Goal: Find specific page/section: Find specific page/section

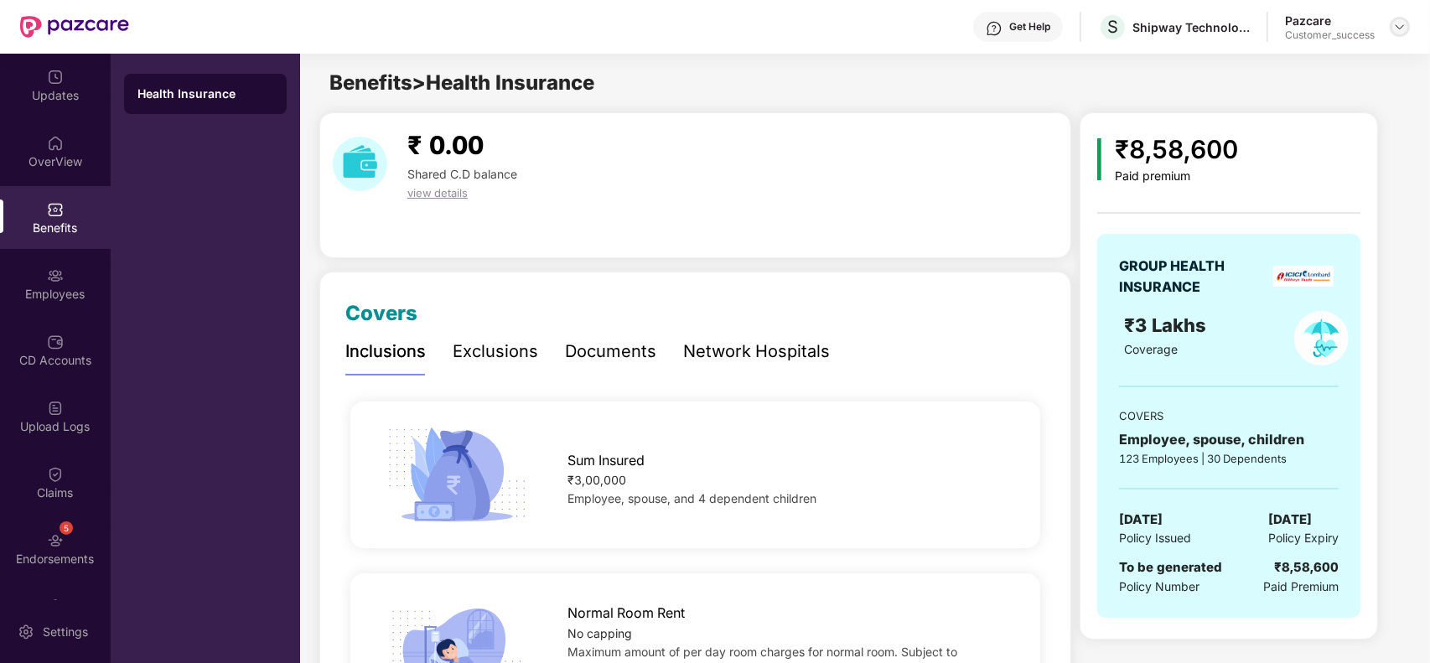
click at [1397, 21] on img at bounding box center [1399, 26] width 13 height 13
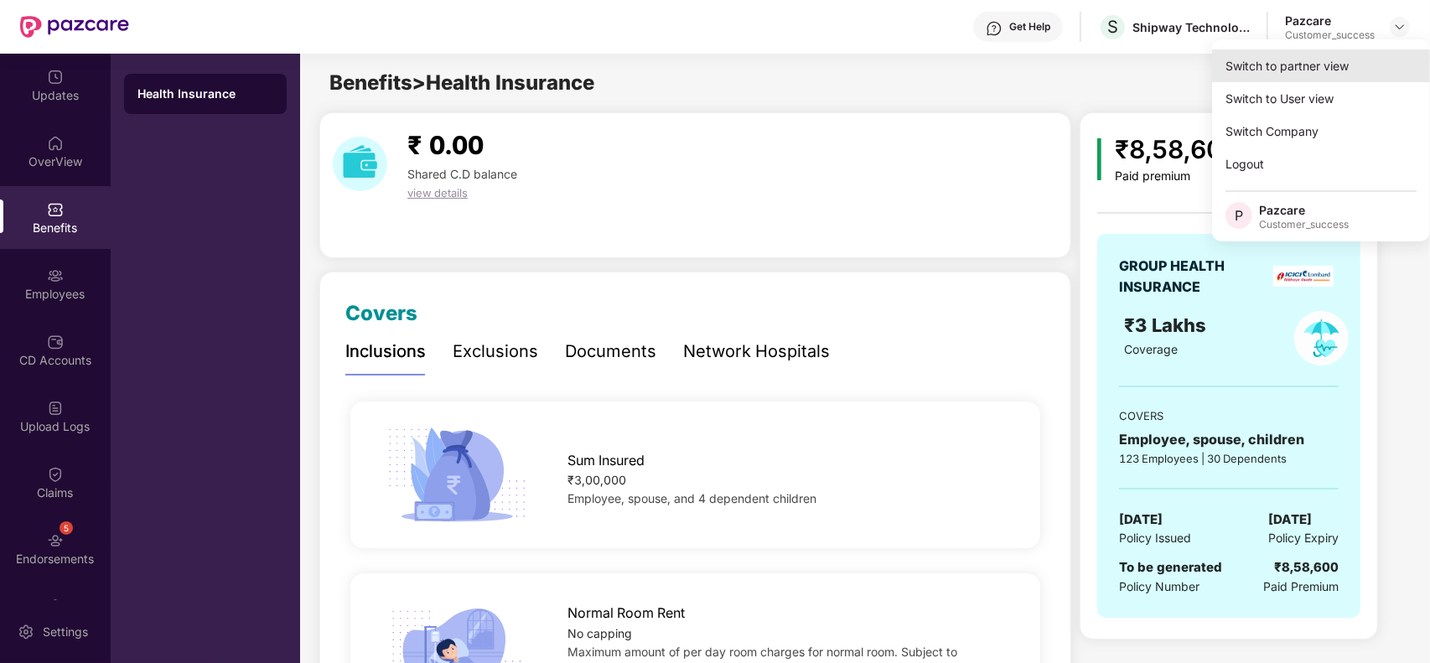
click at [1354, 57] on div "Switch to partner view" at bounding box center [1321, 65] width 218 height 33
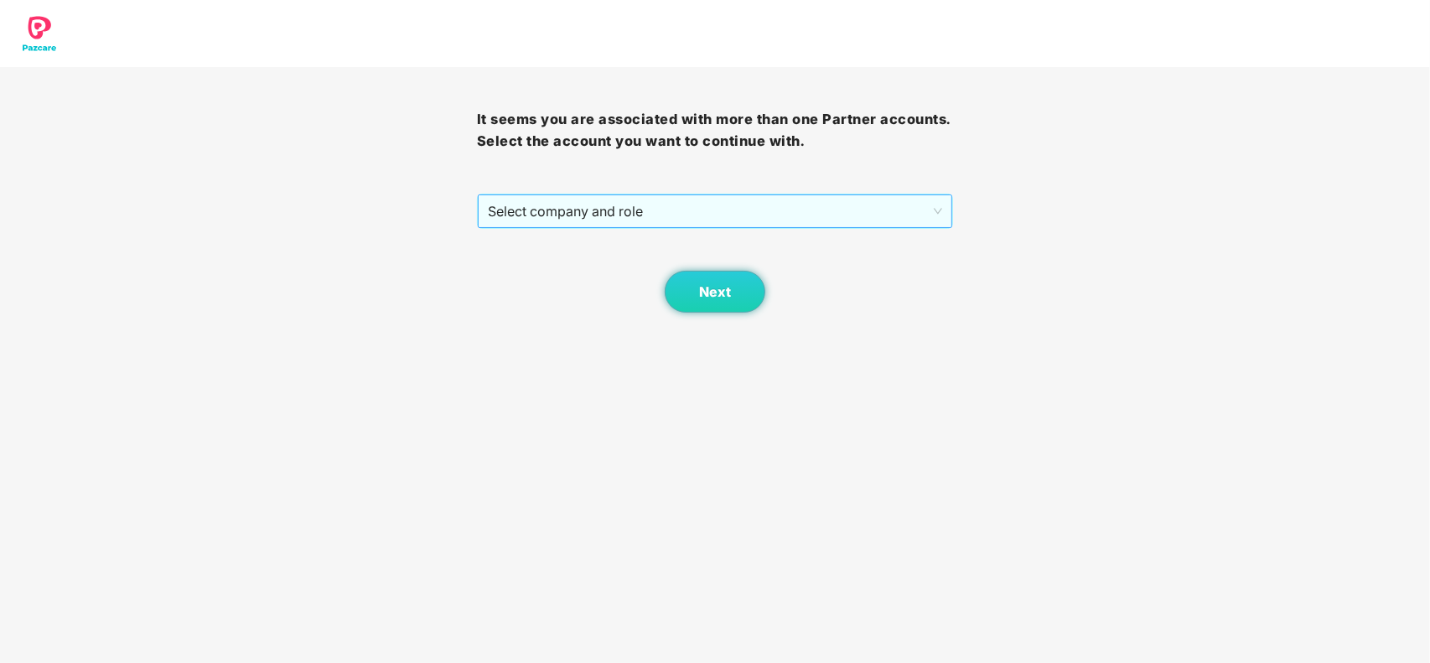
click at [583, 204] on span "Select company and role" at bounding box center [715, 211] width 455 height 32
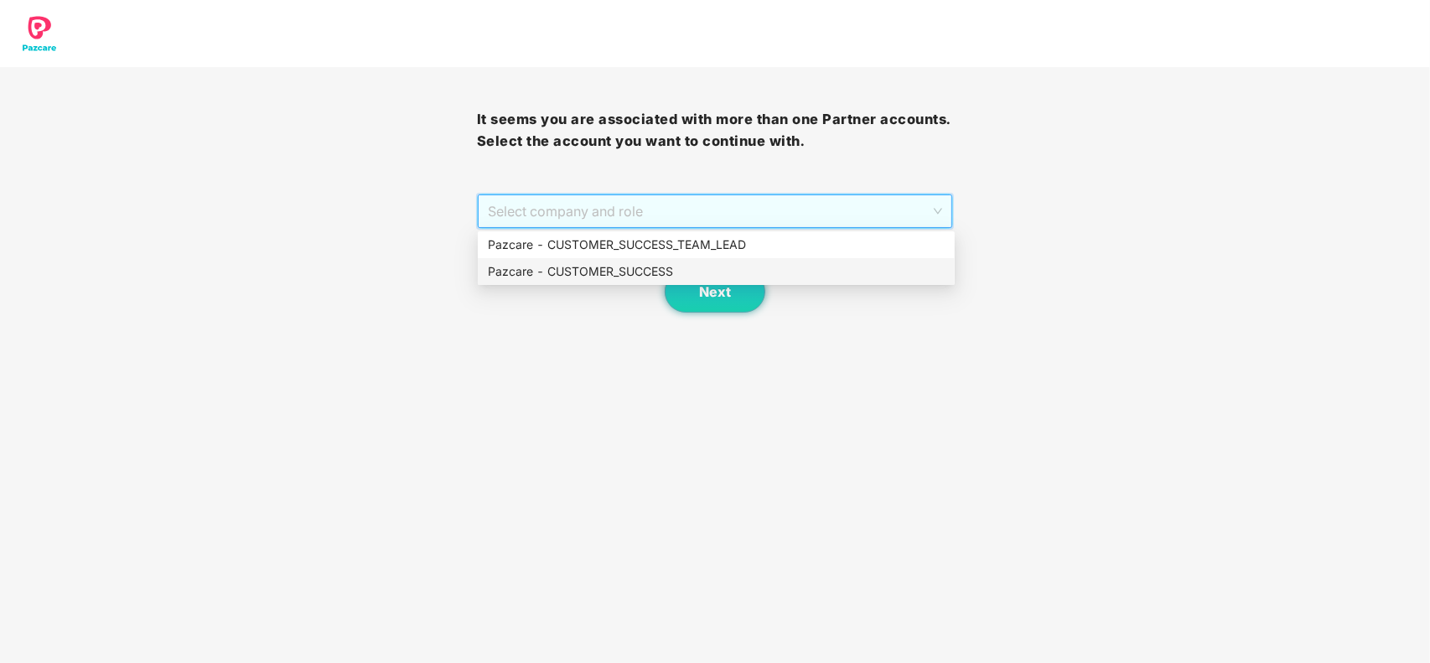
click at [520, 271] on div "Pazcare - CUSTOMER_SUCCESS" at bounding box center [716, 271] width 457 height 18
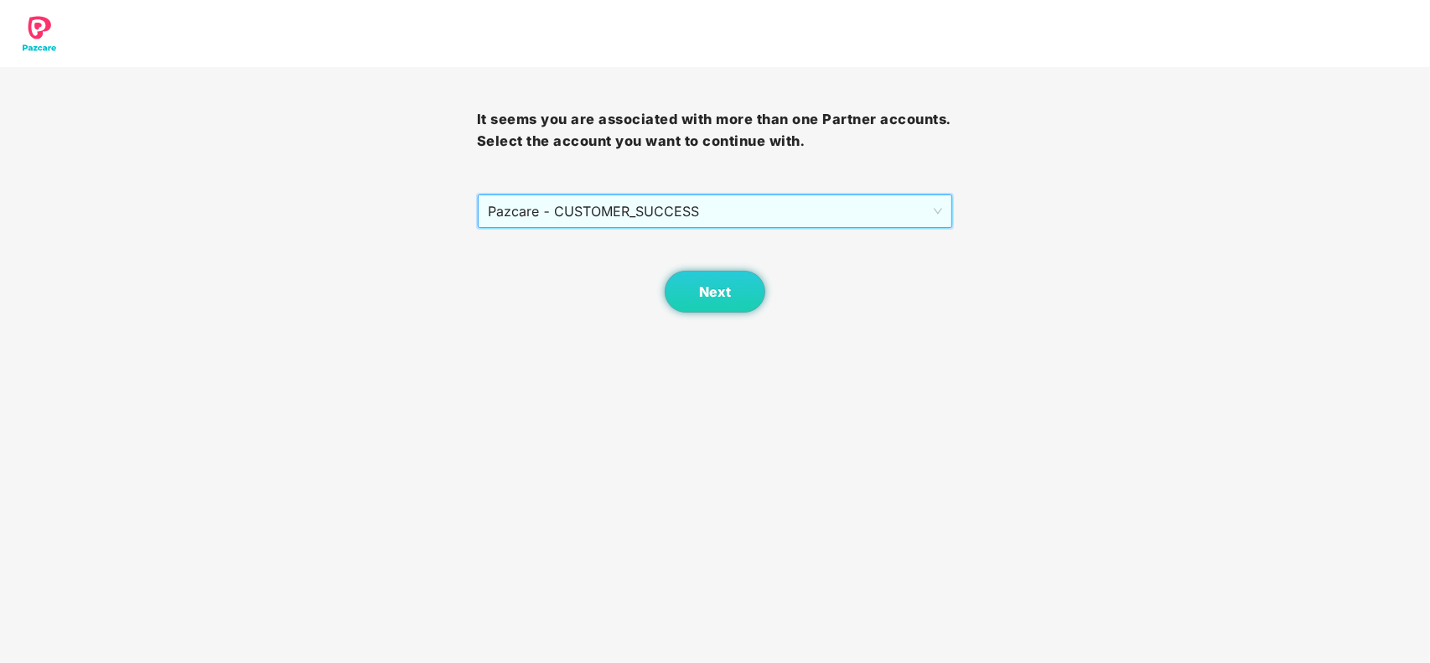
click at [671, 275] on div "Next" at bounding box center [715, 271] width 477 height 84
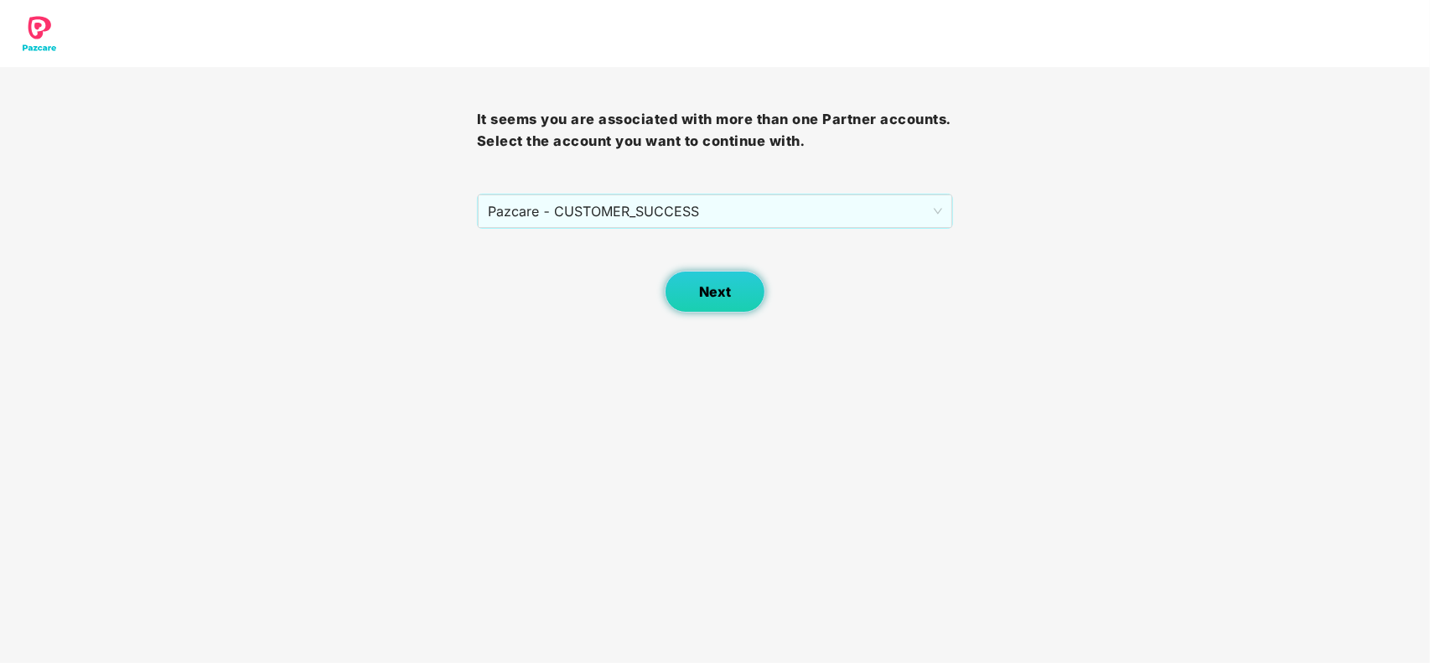
click at [697, 296] on button "Next" at bounding box center [715, 292] width 101 height 42
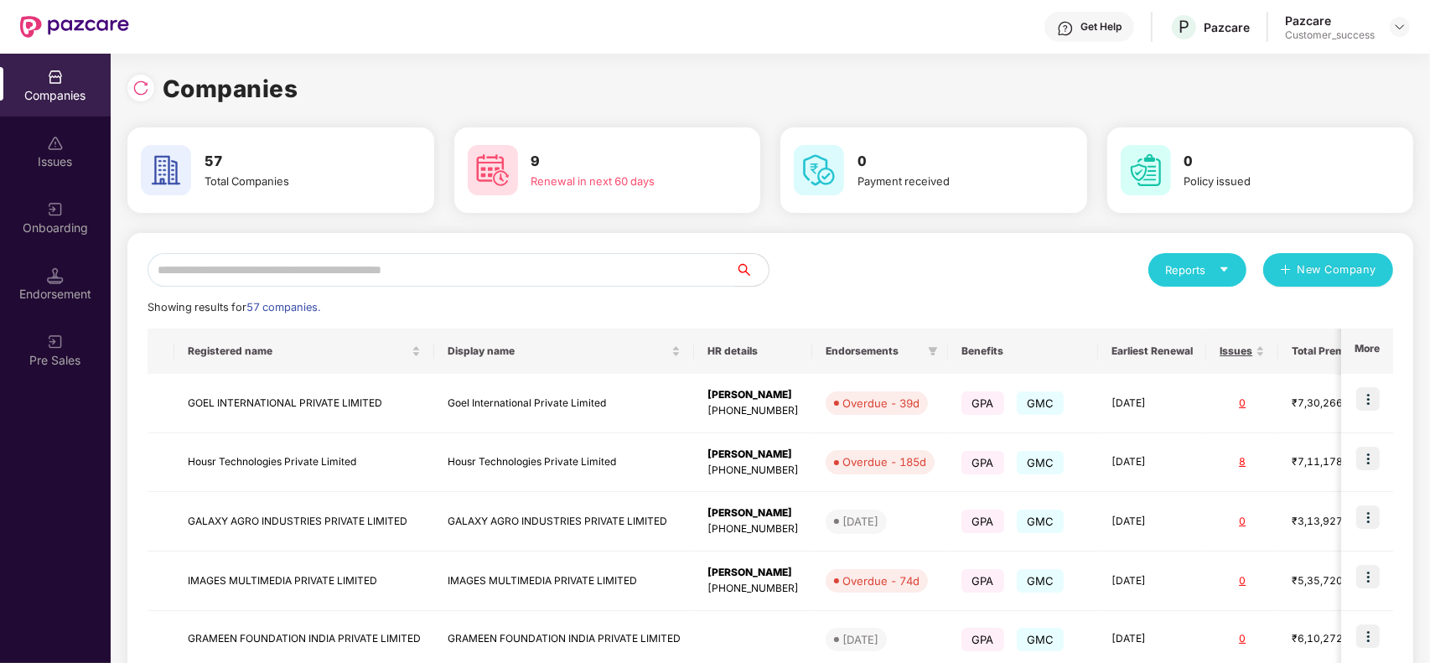
click at [471, 282] on input "text" at bounding box center [442, 270] width 588 height 34
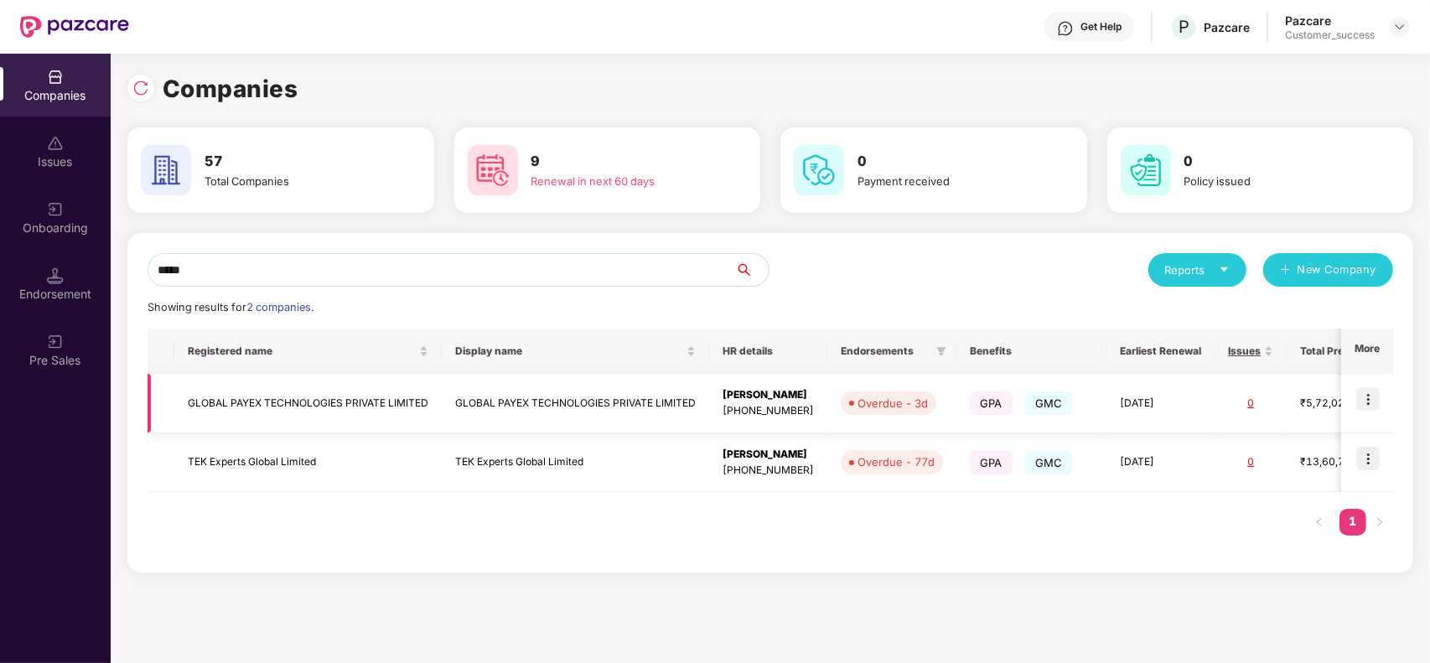
type input "*****"
click at [1367, 400] on img at bounding box center [1367, 398] width 23 height 23
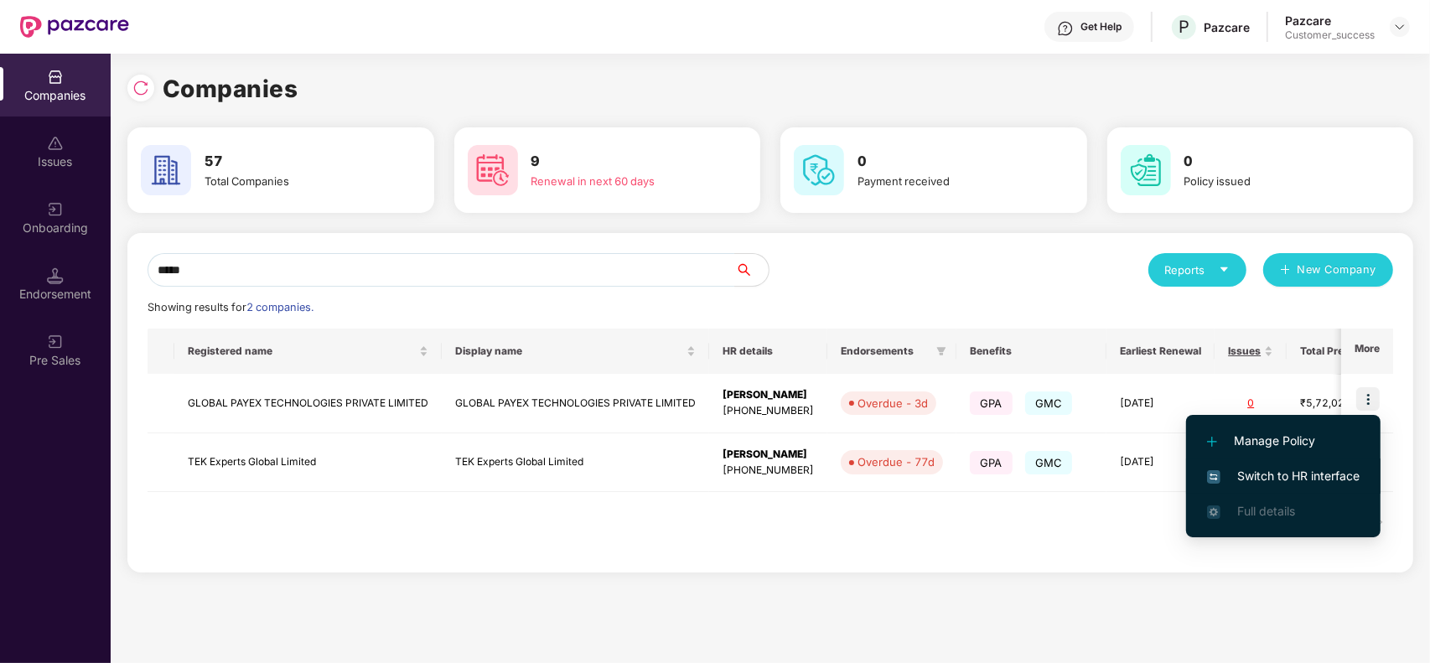
click at [1301, 479] on span "Switch to HR interface" at bounding box center [1283, 476] width 153 height 18
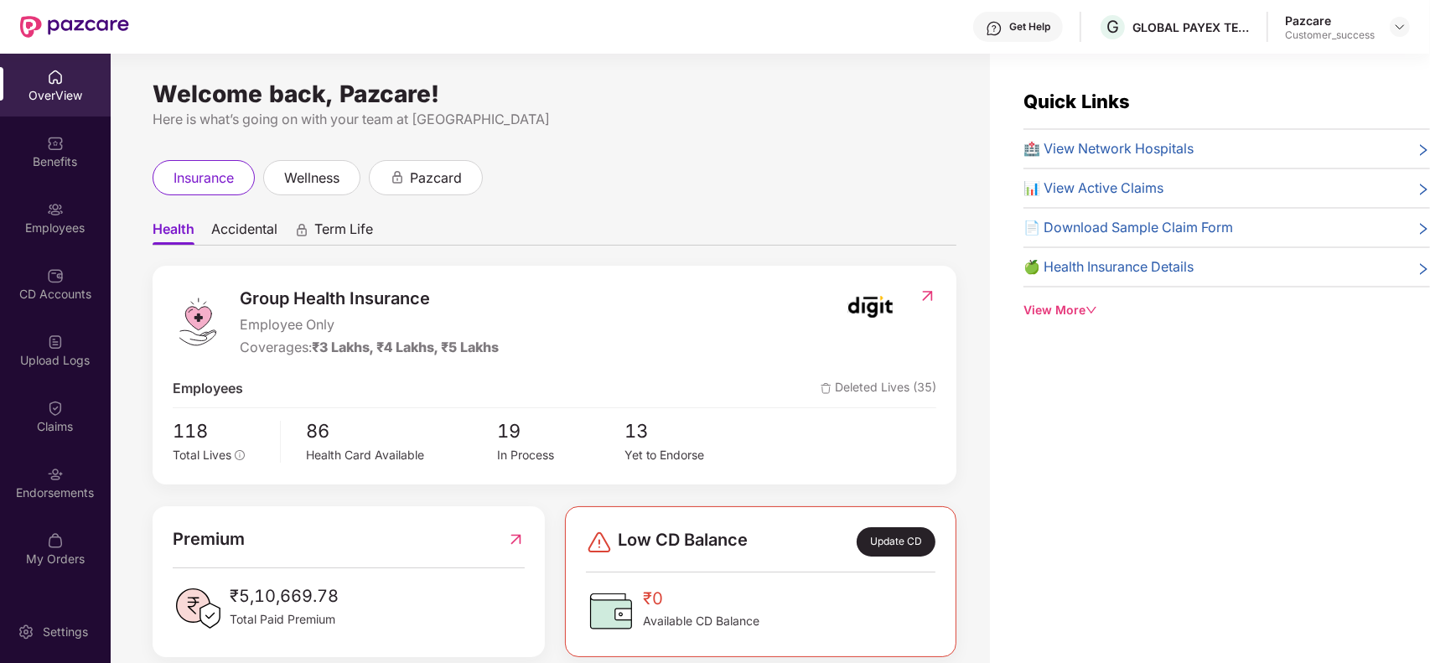
click at [50, 227] on div "Employees" at bounding box center [55, 228] width 111 height 17
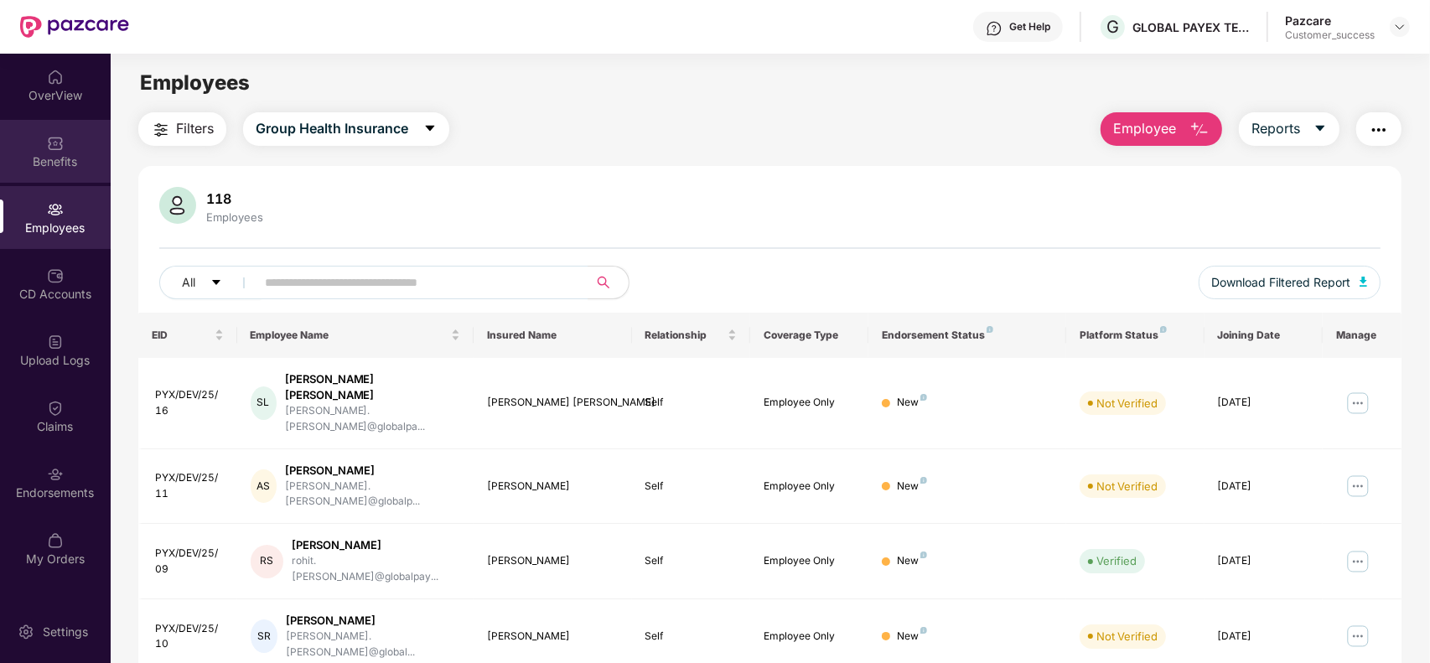
click at [53, 158] on div "Benefits" at bounding box center [55, 161] width 111 height 17
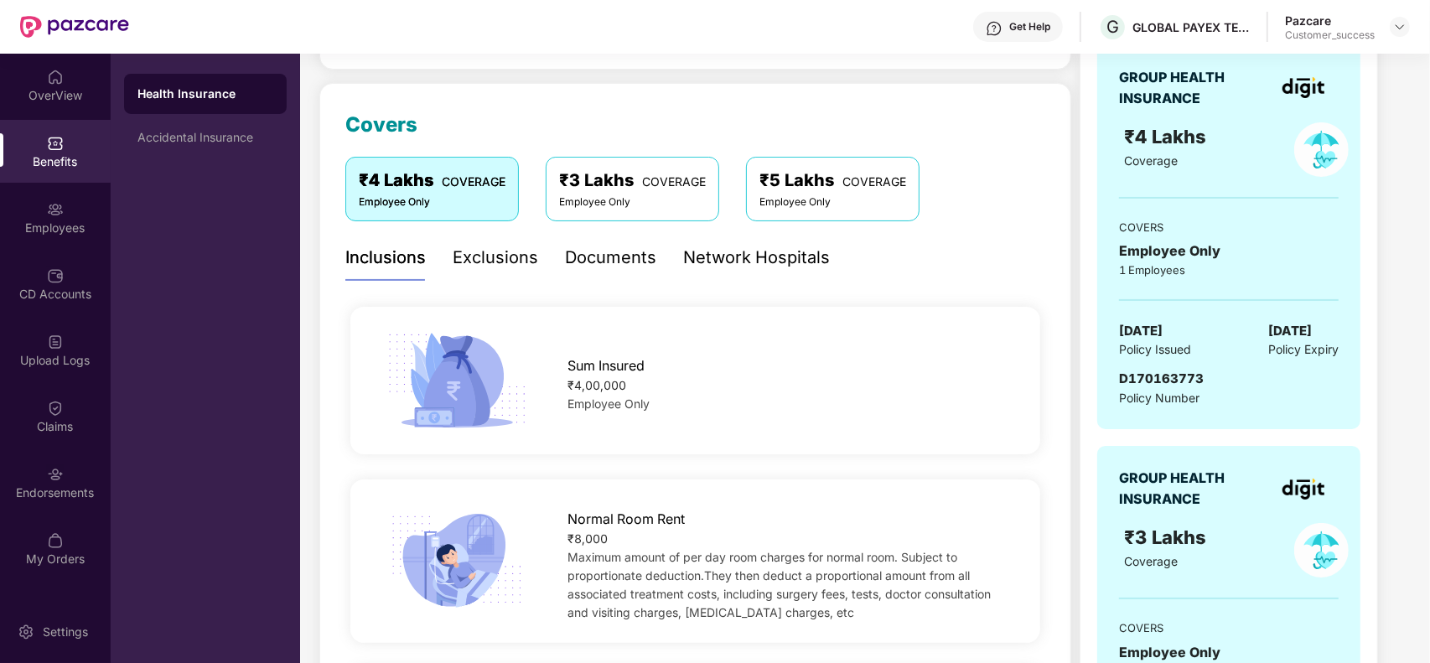
scroll to position [189, 0]
click at [578, 210] on div "₹3 Lakhs COVERAGE Employee Only" at bounding box center [633, 188] width 174 height 64
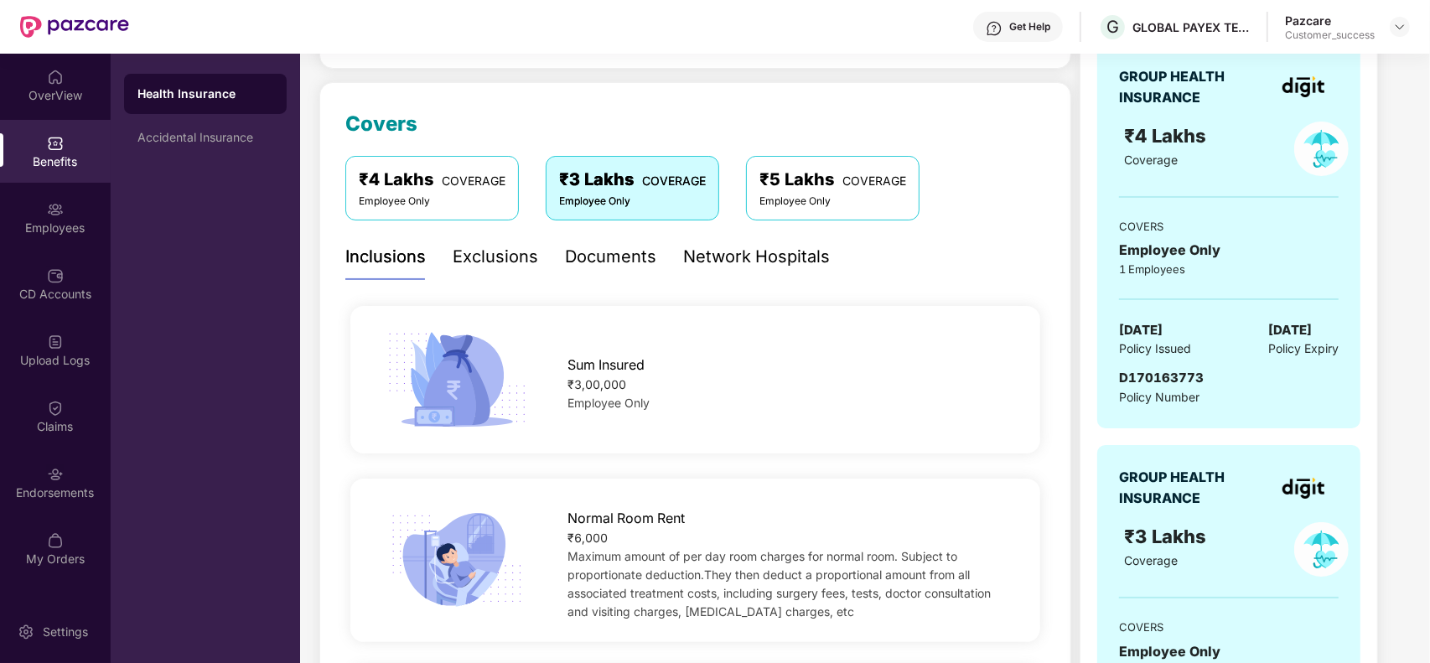
click at [756, 204] on div "₹5 Lakhs COVERAGE Employee Only" at bounding box center [833, 188] width 174 height 64
